Goal: Task Accomplishment & Management: Use online tool/utility

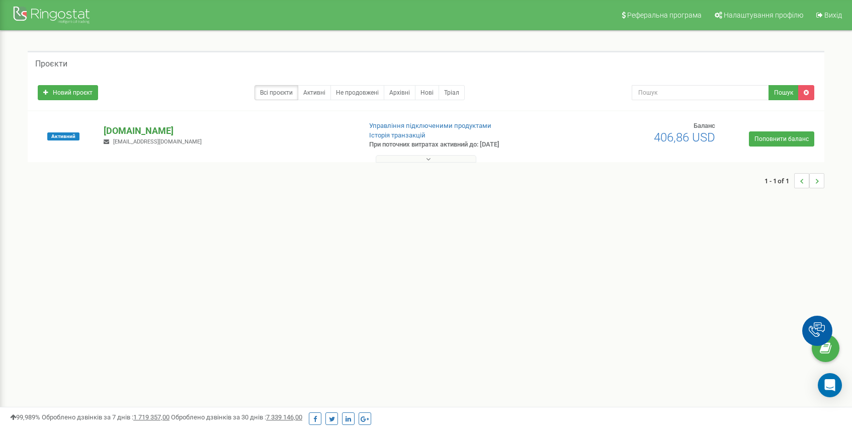
click at [172, 129] on p "[DOMAIN_NAME]" at bounding box center [228, 130] width 249 height 13
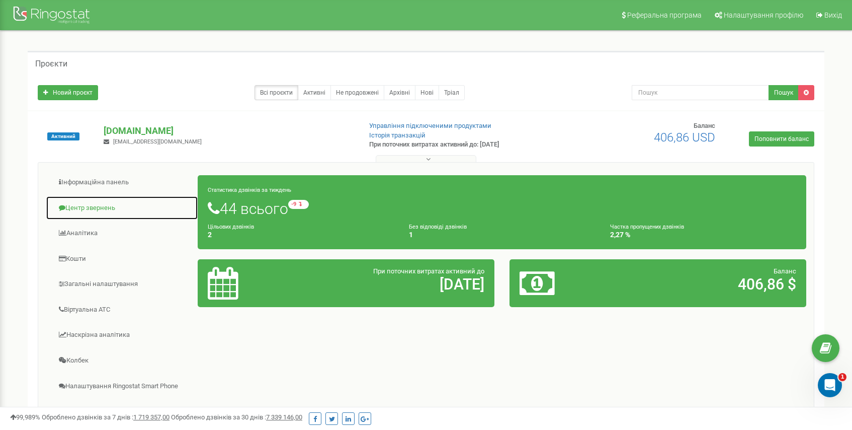
click at [99, 207] on link "Центр звернень" at bounding box center [122, 208] width 152 height 25
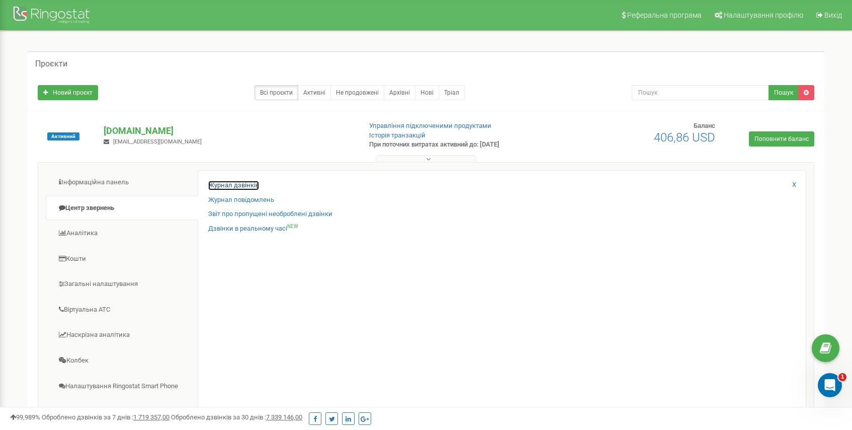
click at [255, 184] on link "Журнал дзвінків" at bounding box center [233, 186] width 51 height 10
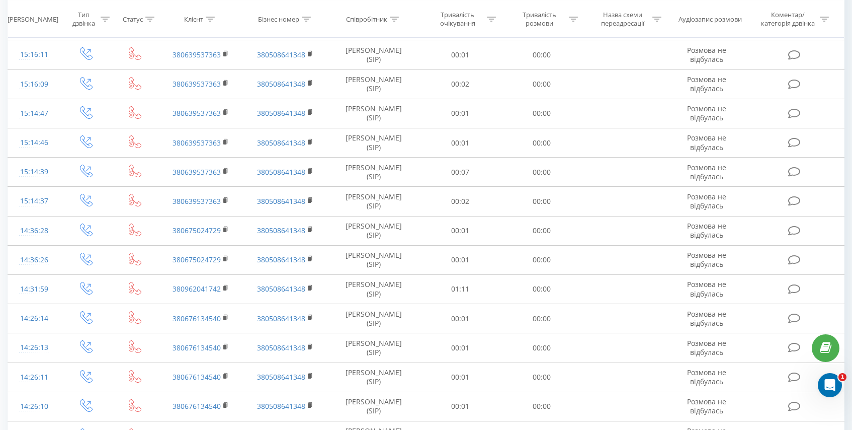
scroll to position [510, 0]
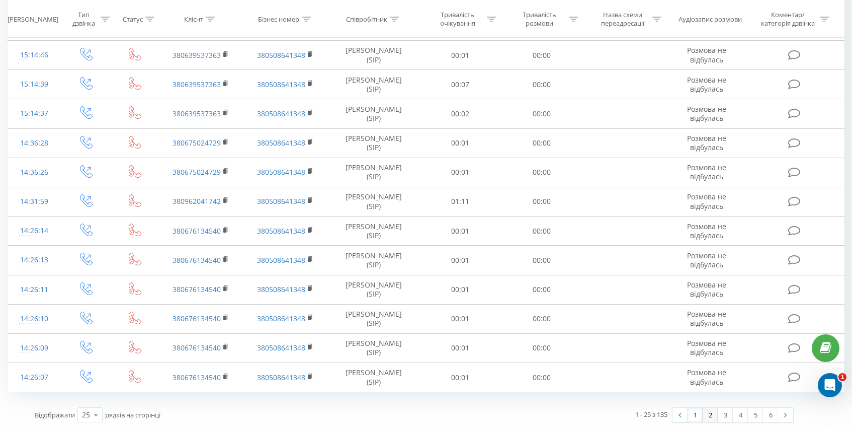
click at [707, 413] on link "2" at bounding box center [710, 414] width 15 height 14
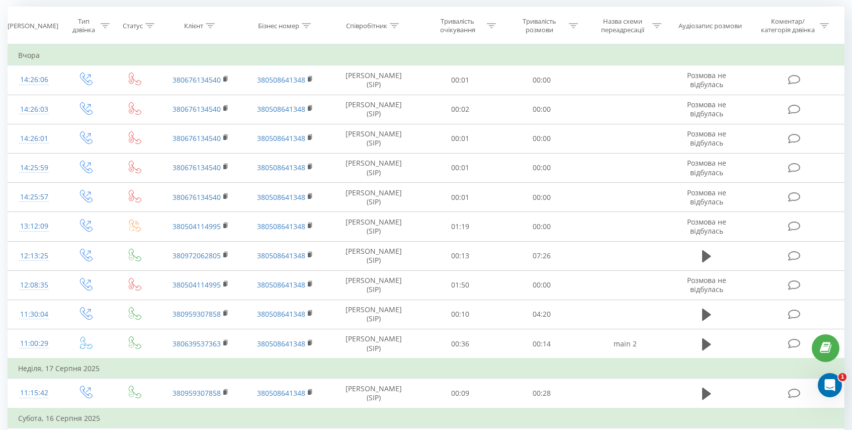
scroll to position [66, 0]
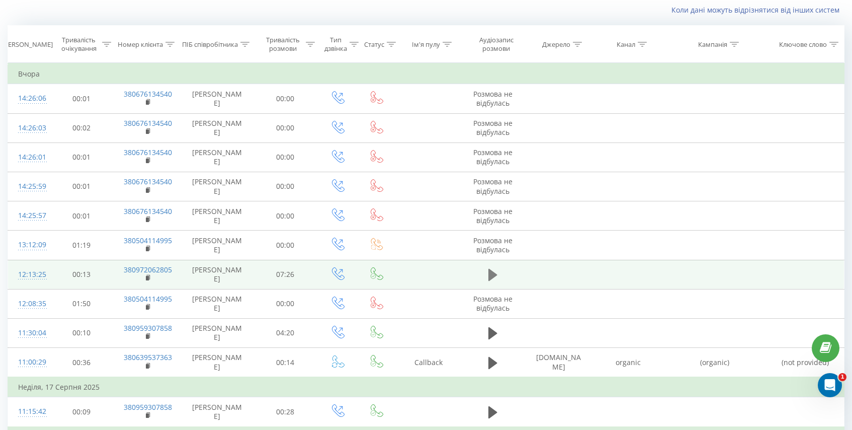
click at [491, 274] on icon at bounding box center [492, 275] width 9 height 12
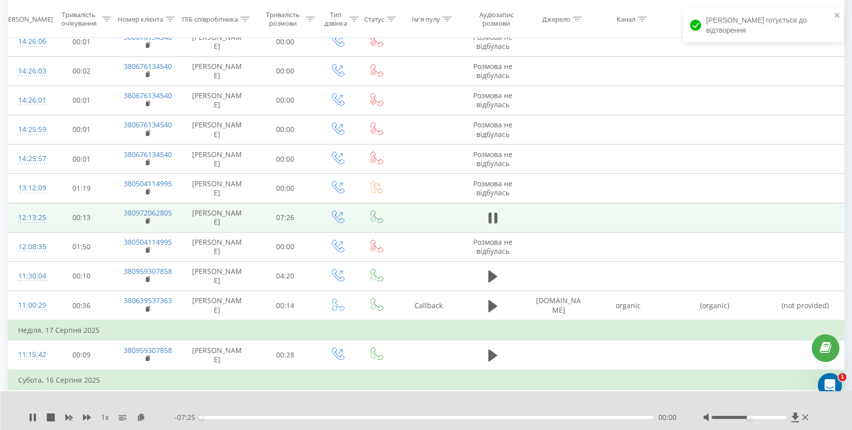
scroll to position [125, 0]
click at [500, 416] on div "04:29" at bounding box center [426, 416] width 453 height 3
click at [533, 422] on div "1 x - 02:30 04:56 04:56" at bounding box center [427, 410] width 852 height 39
click at [541, 417] on div "04:57" at bounding box center [426, 416] width 453 height 3
click at [527, 416] on div "05:41" at bounding box center [426, 416] width 453 height 3
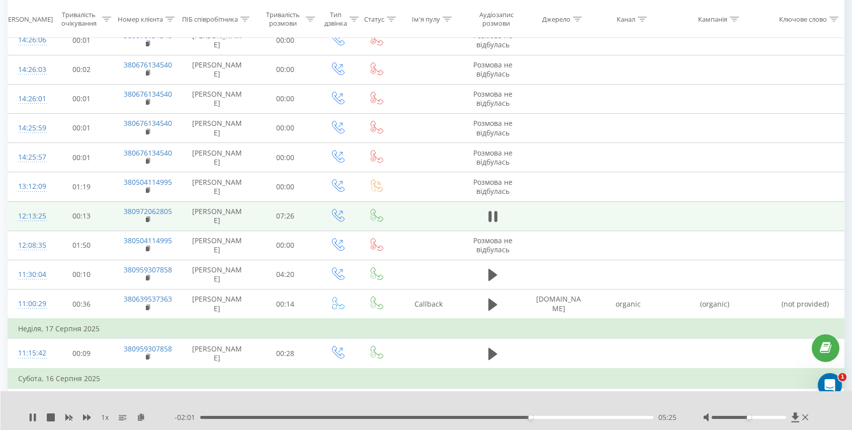
click at [764, 420] on div at bounding box center [757, 417] width 108 height 10
click at [770, 419] on div at bounding box center [757, 417] width 108 height 10
click at [774, 418] on div at bounding box center [749, 416] width 74 height 3
click at [781, 417] on div at bounding box center [749, 416] width 74 height 3
click at [587, 415] on div "06:08" at bounding box center [426, 416] width 453 height 3
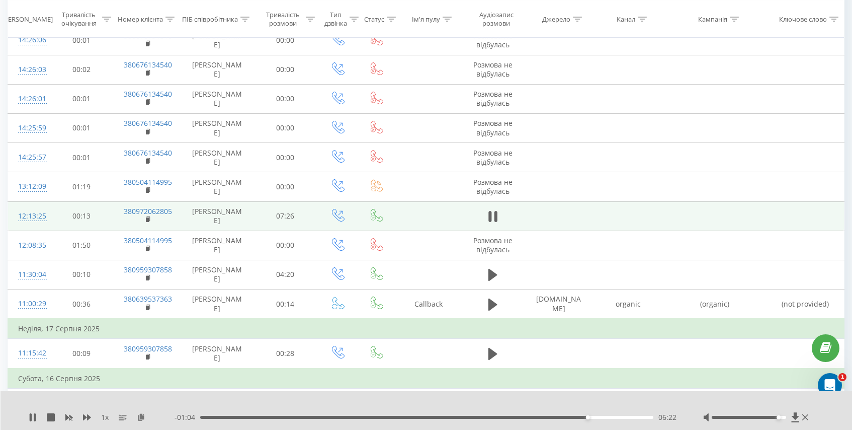
click at [511, 415] on div "06:22" at bounding box center [426, 416] width 453 height 3
click at [548, 418] on div "05:43" at bounding box center [426, 416] width 453 height 3
click at [566, 416] on div "00:00" at bounding box center [426, 416] width 453 height 3
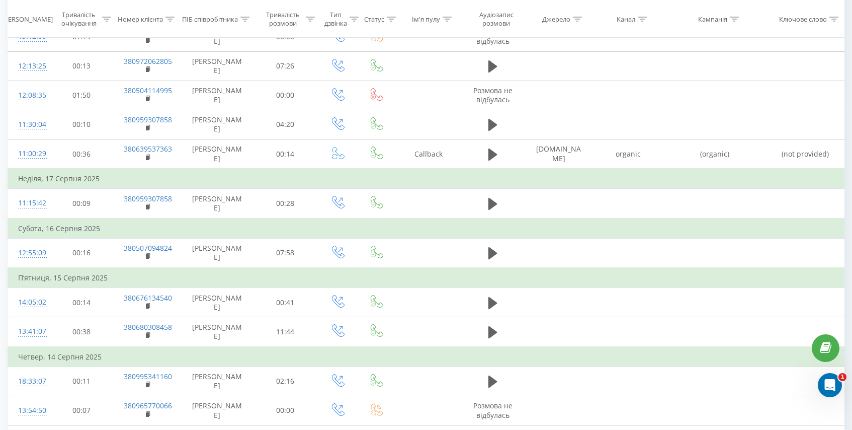
scroll to position [273, 0]
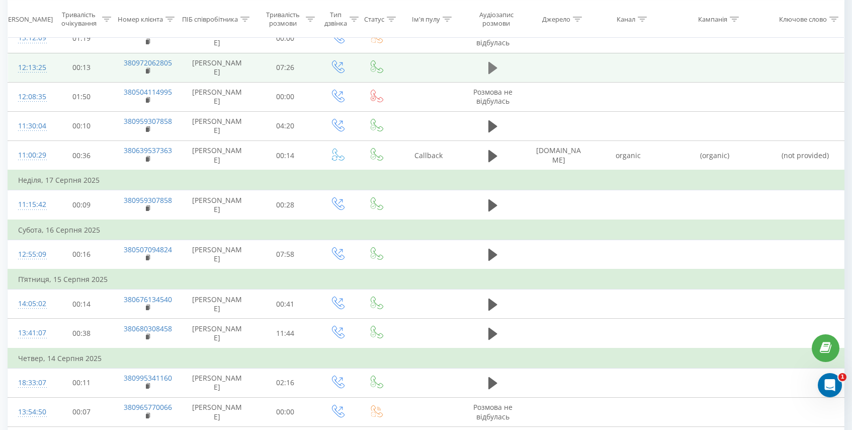
click at [494, 70] on icon at bounding box center [492, 68] width 9 height 14
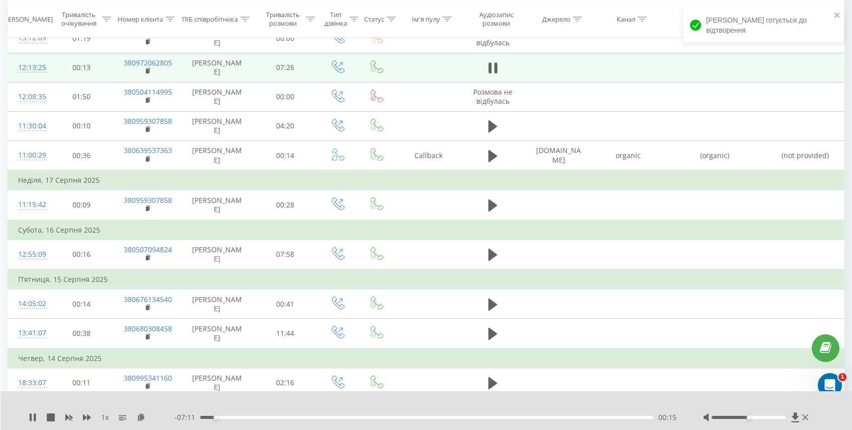
click at [204, 413] on div "- 07:11 00:15 00:15" at bounding box center [426, 417] width 503 height 10
click at [203, 417] on div "00:02" at bounding box center [426, 416] width 453 height 3
click at [201, 417] on div "00:03" at bounding box center [203, 417] width 4 height 4
click at [224, 418] on div "- 07:23 00:02 00:02" at bounding box center [426, 417] width 503 height 10
click at [227, 416] on div "00:27" at bounding box center [426, 416] width 453 height 3
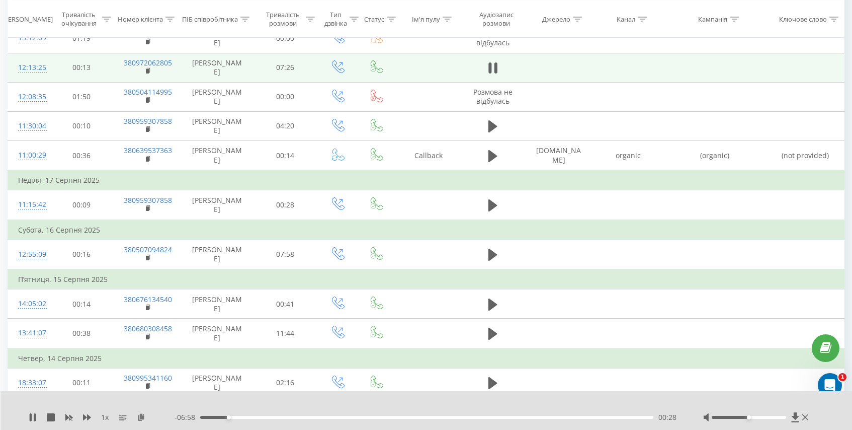
click at [240, 416] on div "00:28" at bounding box center [426, 416] width 453 height 3
click at [476, 417] on div "01:52" at bounding box center [426, 416] width 453 height 3
click at [431, 416] on div "04:36" at bounding box center [426, 416] width 453 height 3
click at [491, 67] on icon at bounding box center [489, 67] width 3 height 11
click at [26, 420] on div "1 x - 01:35 05:51 05:51" at bounding box center [427, 410] width 852 height 39
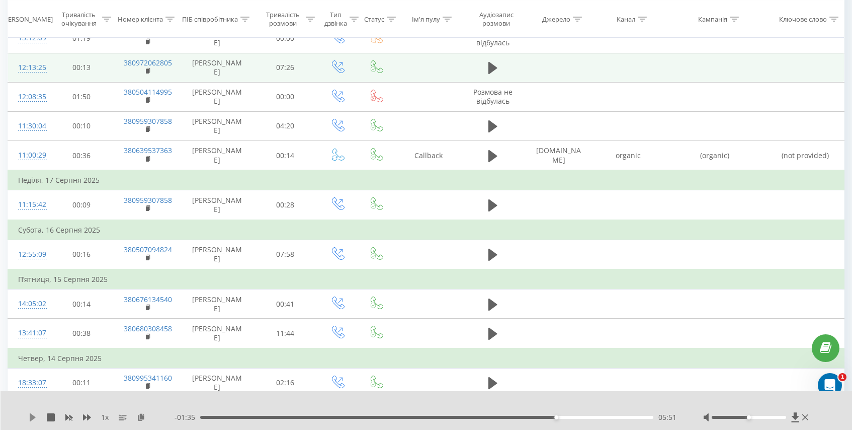
click at [30, 419] on icon at bounding box center [33, 417] width 6 height 8
click at [512, 417] on div "00:00" at bounding box center [426, 416] width 453 height 3
click at [545, 416] on div "05:14" at bounding box center [426, 416] width 453 height 3
click at [563, 416] on div "05:42" at bounding box center [426, 416] width 453 height 3
click at [578, 416] on div "06:13" at bounding box center [426, 416] width 453 height 3
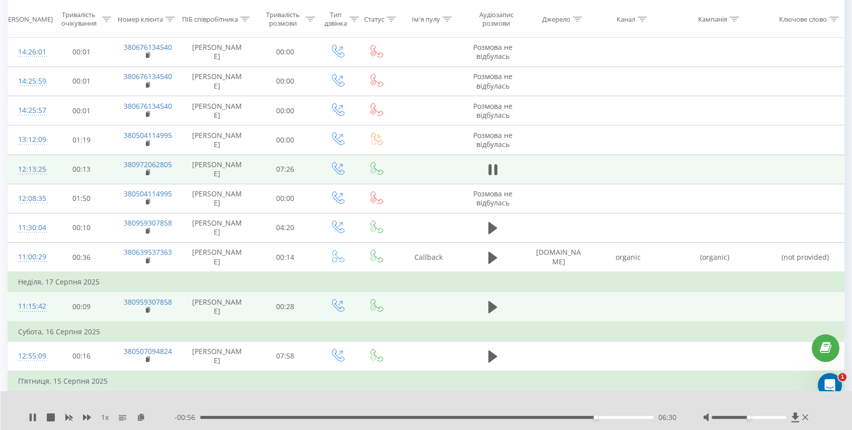
scroll to position [170, 0]
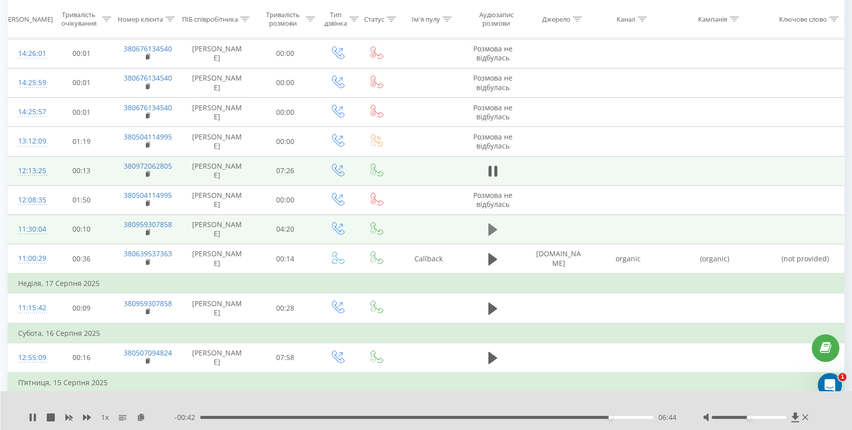
click at [493, 225] on icon at bounding box center [492, 229] width 9 height 14
click at [267, 418] on div "00:20" at bounding box center [426, 416] width 453 height 3
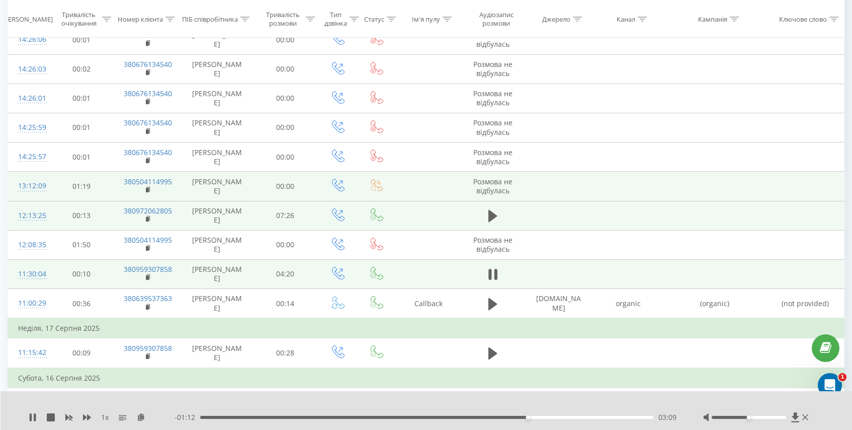
scroll to position [119, 0]
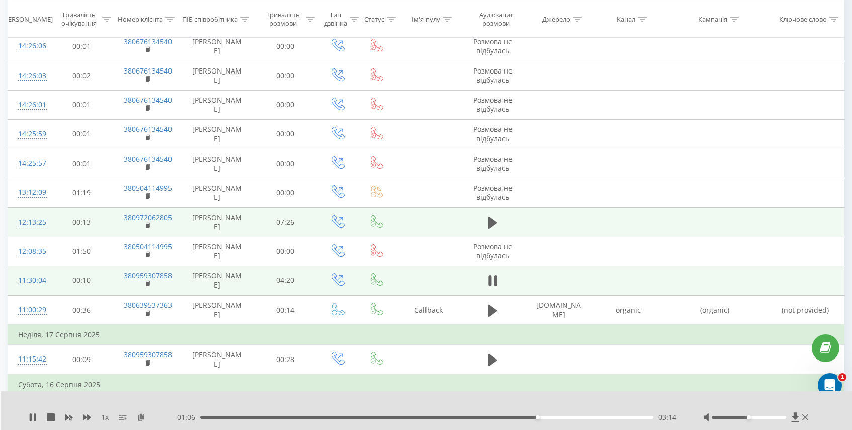
click at [599, 413] on div "- 01:06 03:14 03:14" at bounding box center [426, 417] width 503 height 10
click at [599, 414] on div "- 01:06 03:14 03:14" at bounding box center [426, 417] width 503 height 10
click at [596, 421] on div "- 01:05 03:15 03:15" at bounding box center [426, 417] width 503 height 10
click at [591, 416] on div "03:16" at bounding box center [426, 416] width 453 height 3
click at [766, 415] on div at bounding box center [749, 416] width 74 height 3
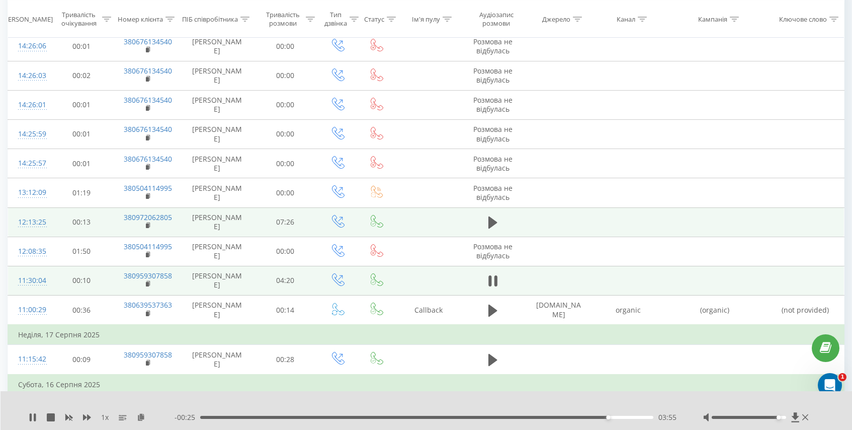
click at [781, 417] on div at bounding box center [749, 416] width 74 height 3
click at [553, 416] on div "03:56" at bounding box center [426, 416] width 453 height 3
click at [543, 417] on div "03:25" at bounding box center [426, 416] width 453 height 3
drag, startPoint x: 778, startPoint y: 417, endPoint x: 795, endPoint y: 417, distance: 17.6
click at [795, 417] on div at bounding box center [757, 417] width 108 height 10
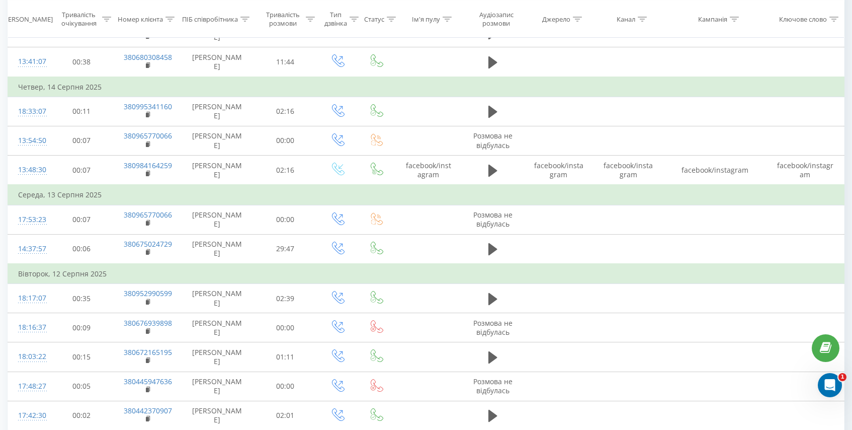
scroll to position [650, 0]
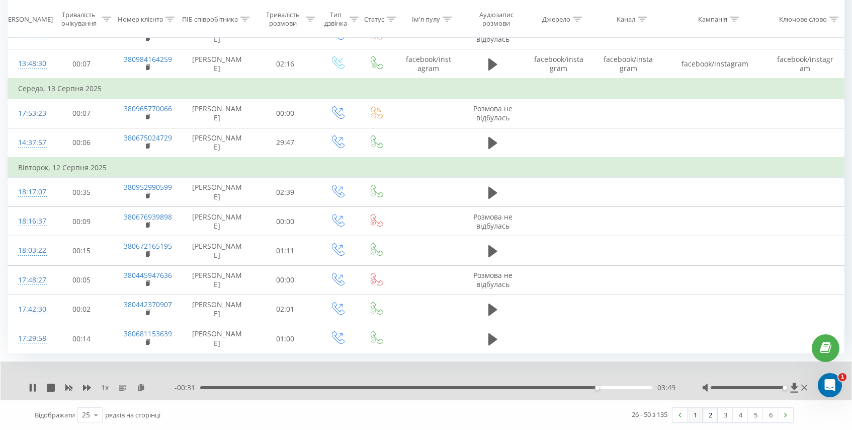
click at [696, 415] on link "1" at bounding box center [695, 414] width 15 height 14
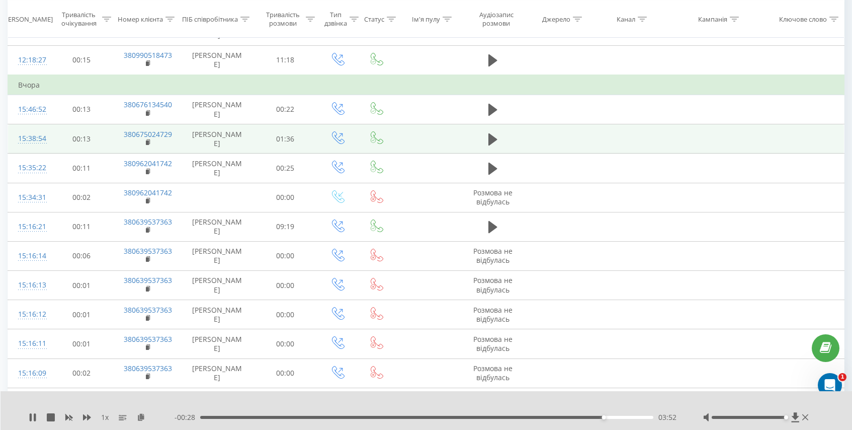
scroll to position [90, 0]
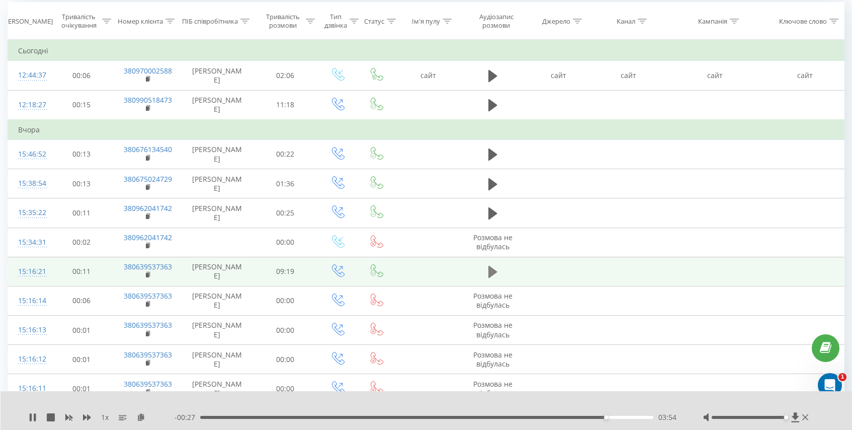
click at [492, 274] on icon at bounding box center [492, 272] width 9 height 12
click at [300, 417] on div "02:03" at bounding box center [426, 416] width 453 height 3
click at [795, 416] on icon at bounding box center [795, 417] width 8 height 10
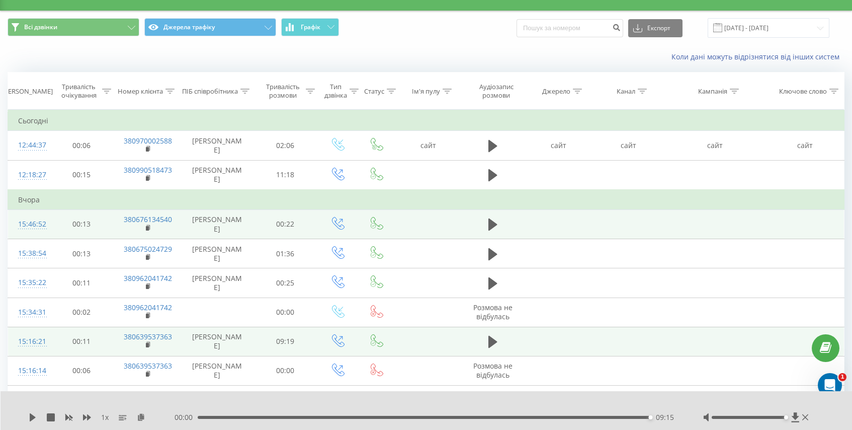
scroll to position [25, 0]
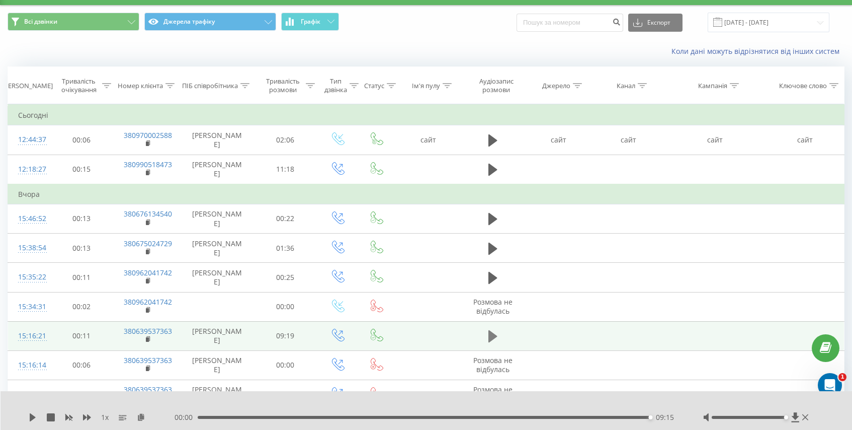
click at [492, 337] on icon at bounding box center [492, 336] width 9 height 12
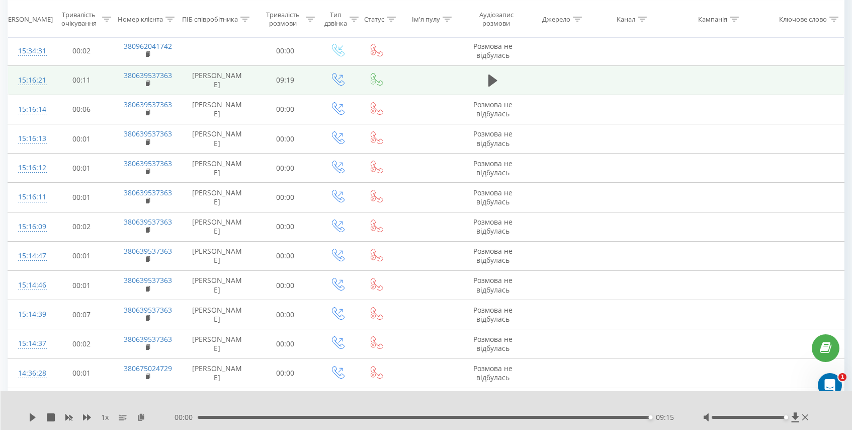
scroll to position [115, 0]
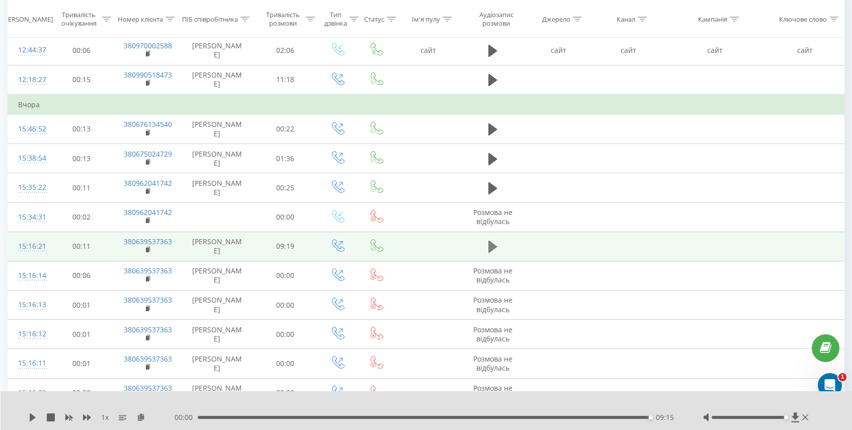
click at [493, 250] on icon at bounding box center [492, 246] width 9 height 14
click at [493, 249] on icon at bounding box center [492, 246] width 9 height 12
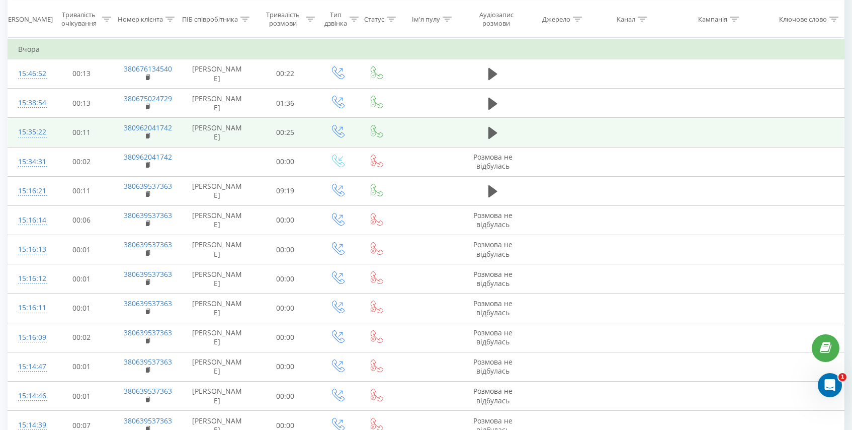
scroll to position [188, 0]
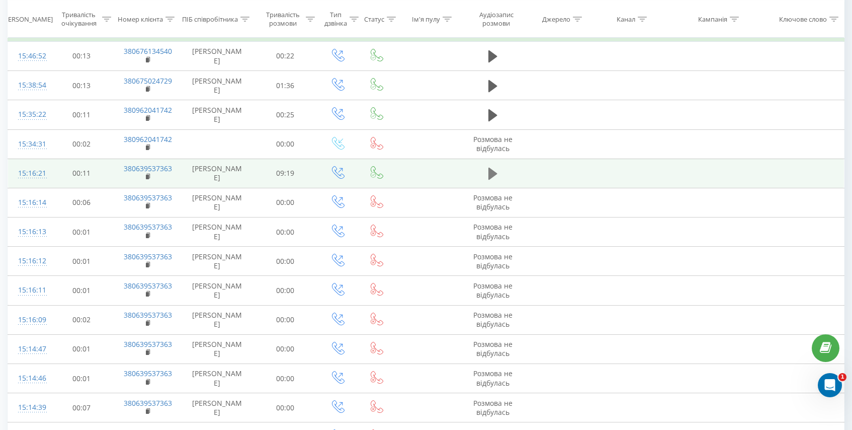
click at [490, 174] on icon at bounding box center [492, 173] width 9 height 12
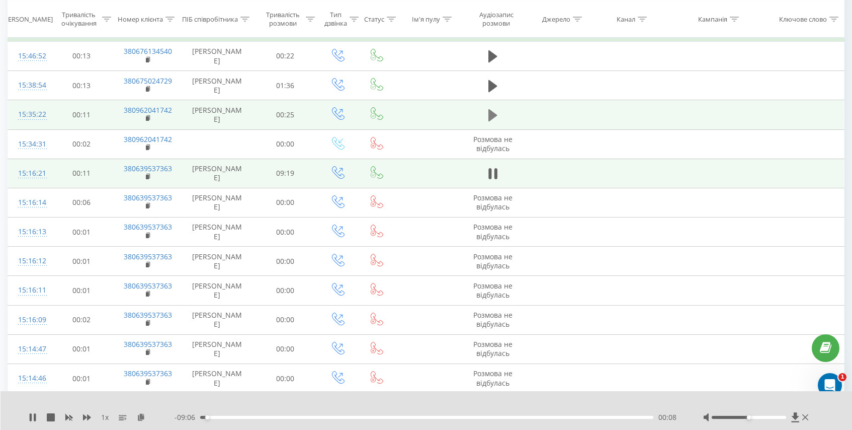
click at [491, 116] on icon at bounding box center [492, 115] width 9 height 12
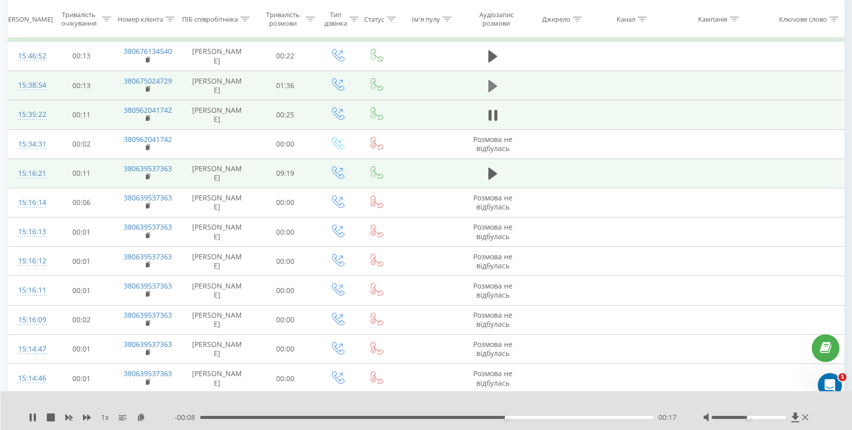
click at [490, 88] on icon at bounding box center [492, 85] width 9 height 12
click at [541, 418] on div "00:57" at bounding box center [426, 416] width 453 height 3
click at [578, 415] on div "01:13" at bounding box center [426, 416] width 453 height 3
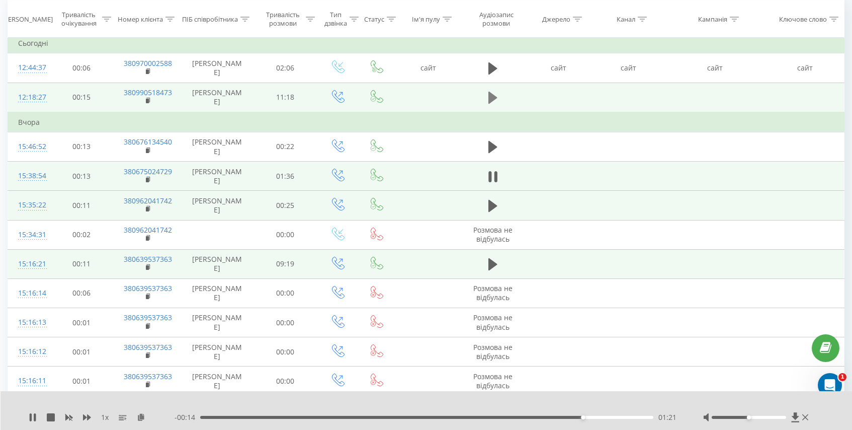
scroll to position [79, 0]
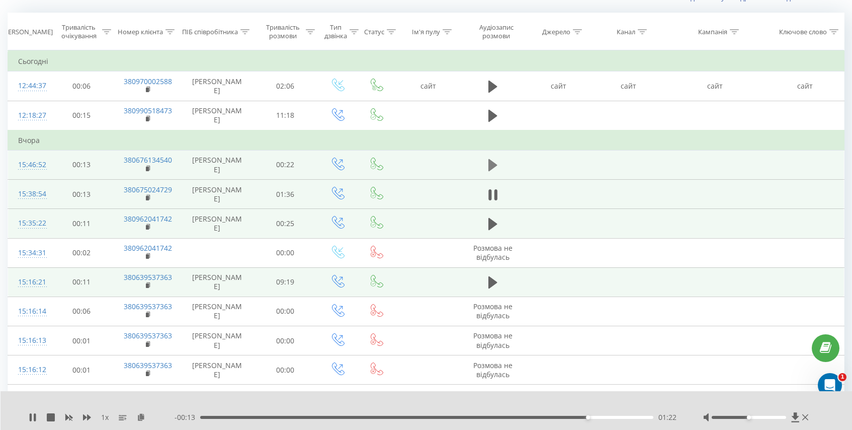
click at [491, 167] on icon at bounding box center [492, 165] width 9 height 12
click at [494, 164] on icon at bounding box center [495, 164] width 3 height 11
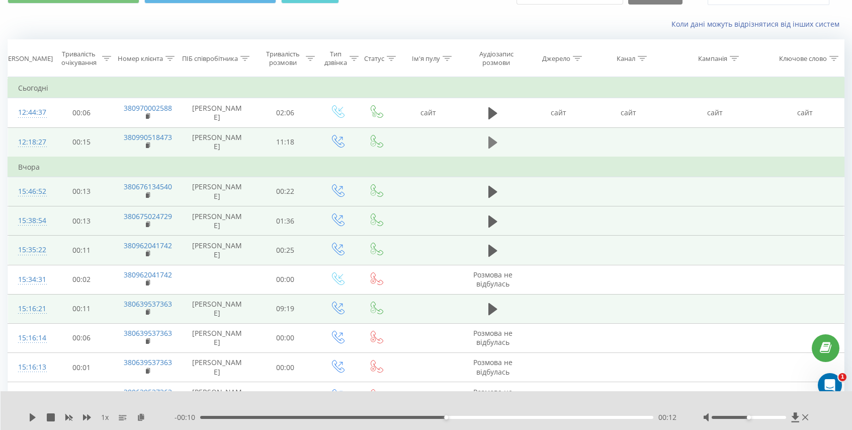
scroll to position [17, 0]
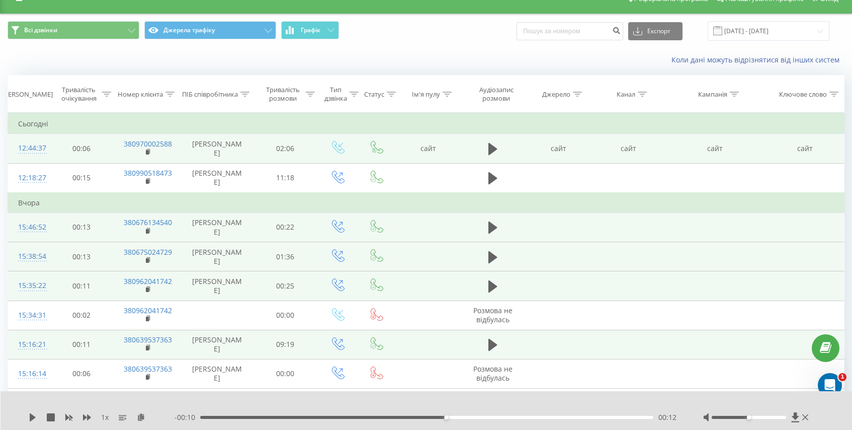
click at [492, 141] on td at bounding box center [493, 148] width 62 height 29
click at [490, 152] on icon at bounding box center [492, 149] width 9 height 12
